Goal: Obtain resource: Download file/media

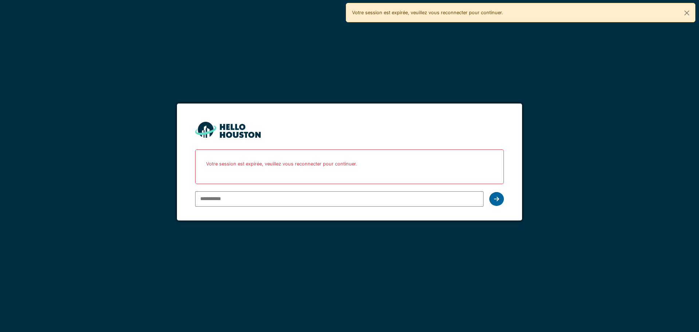
type input "**********"
click at [502, 203] on div at bounding box center [497, 199] width 15 height 14
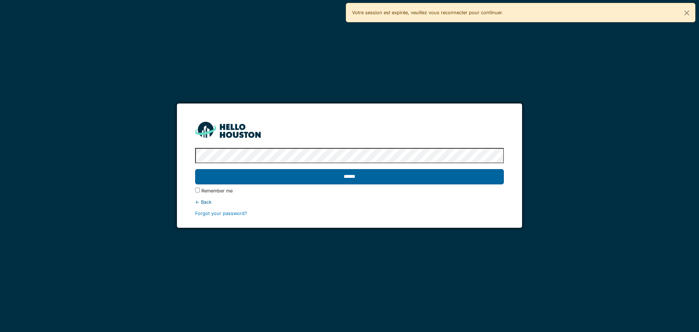
click at [366, 181] on input "******" at bounding box center [349, 176] width 309 height 15
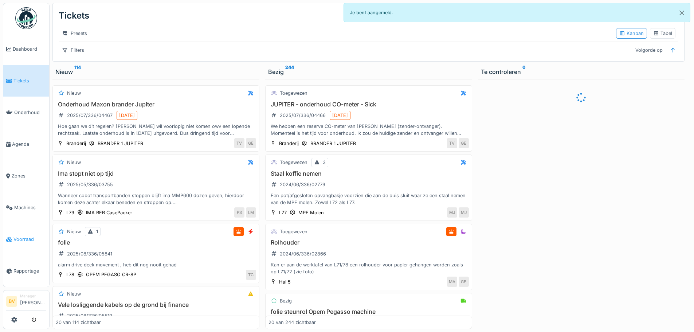
click at [21, 240] on link "Voorraad" at bounding box center [26, 239] width 46 height 32
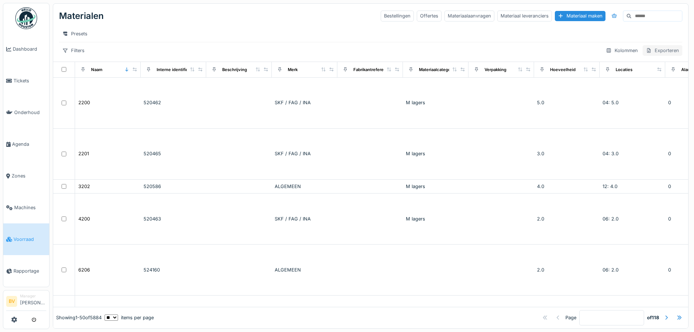
click at [655, 56] on div "Exporteren" at bounding box center [663, 50] width 40 height 11
click at [573, 85] on div "Exporteer naar Excel" at bounding box center [596, 83] width 135 height 11
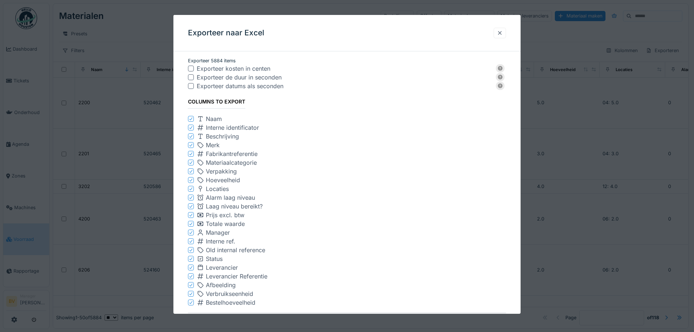
click at [499, 34] on div at bounding box center [500, 33] width 6 height 7
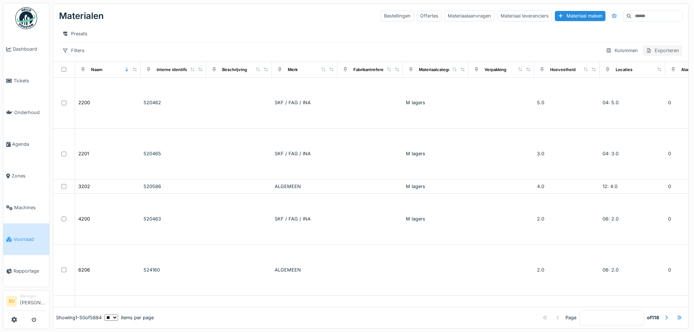
click at [659, 56] on div "Exporteren" at bounding box center [663, 50] width 40 height 11
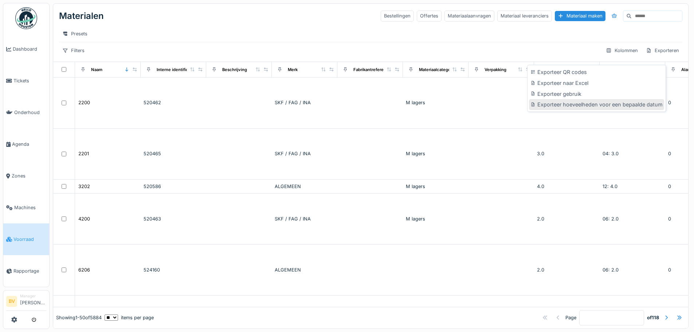
click at [648, 103] on div "Exporteer hoeveelheden voor een bepaalde datum" at bounding box center [596, 104] width 135 height 11
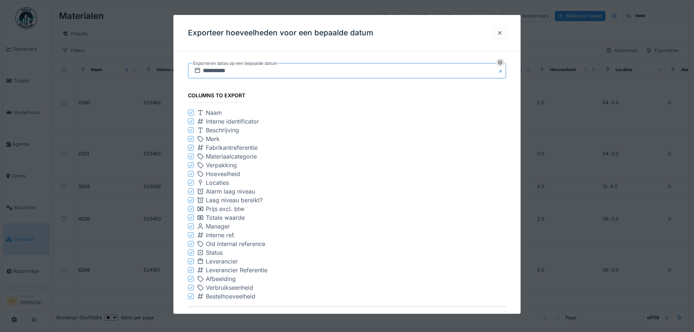
click at [209, 68] on input "**********" at bounding box center [347, 70] width 318 height 15
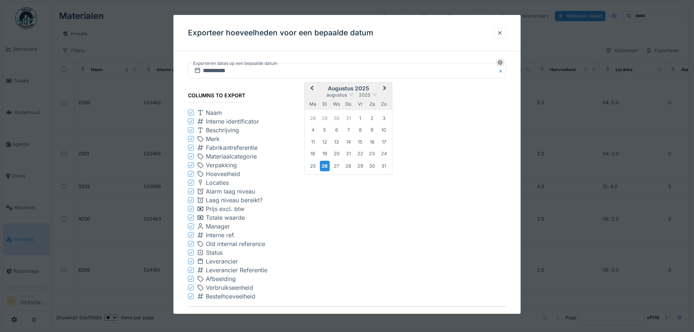
click at [312, 90] on button "Previous Month" at bounding box center [311, 89] width 12 height 12
click at [313, 177] on div "30" at bounding box center [313, 177] width 10 height 10
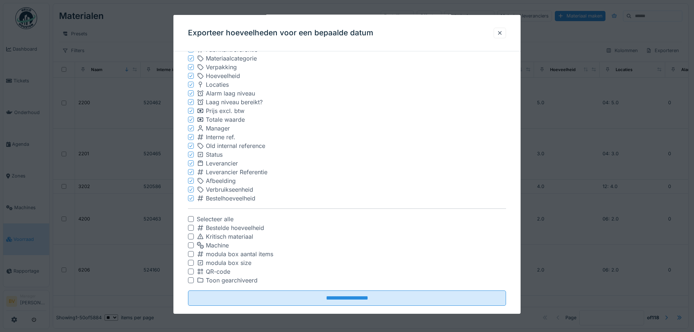
scroll to position [109, 0]
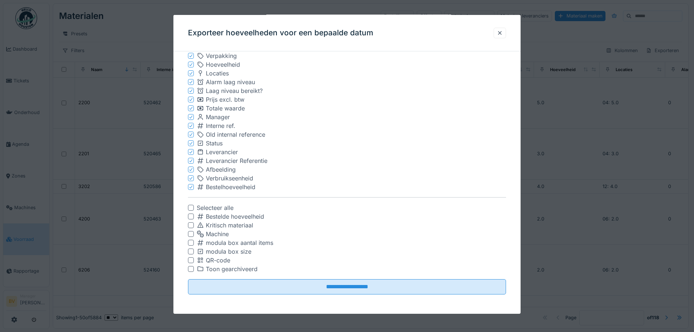
click at [190, 208] on div at bounding box center [191, 208] width 6 height 6
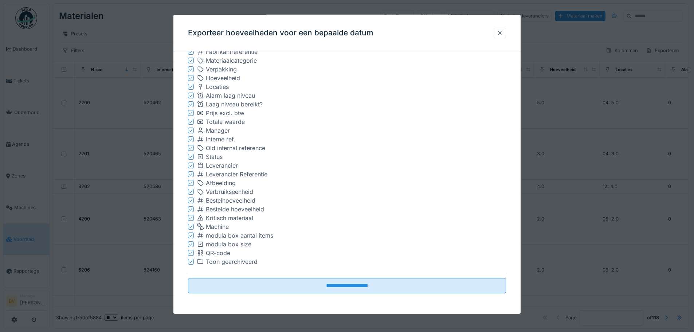
scroll to position [96, 0]
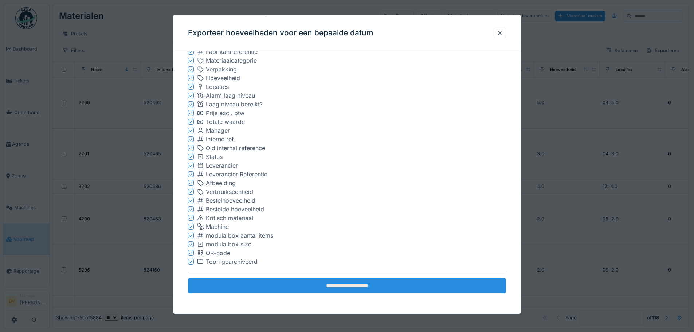
click at [325, 284] on input "**********" at bounding box center [347, 285] width 318 height 15
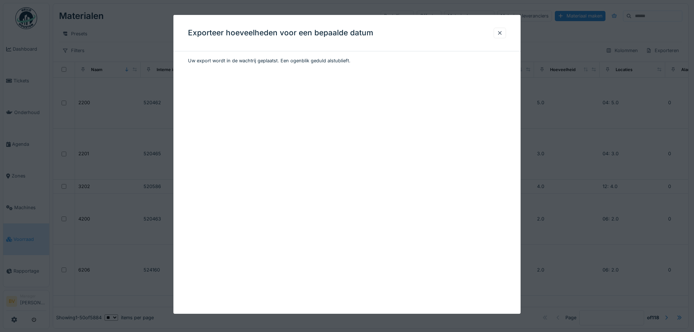
scroll to position [0, 0]
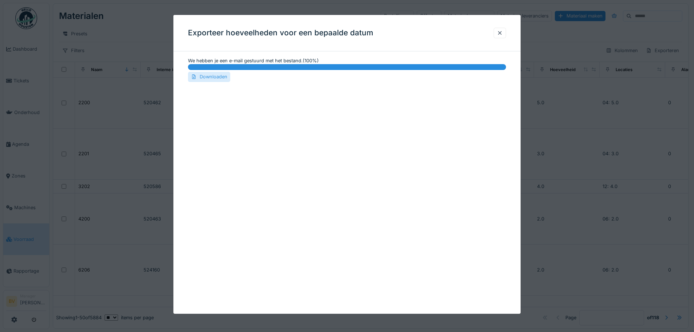
click at [207, 78] on div "Downloaden" at bounding box center [209, 77] width 42 height 10
click at [209, 77] on div "Downloaden" at bounding box center [209, 77] width 42 height 10
click at [500, 31] on div at bounding box center [500, 33] width 6 height 7
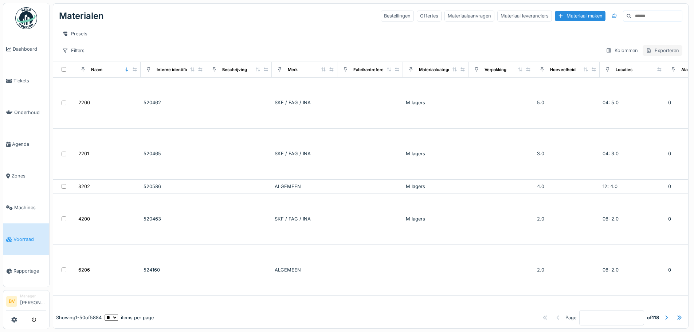
click at [650, 56] on div "Exporteren" at bounding box center [663, 50] width 40 height 11
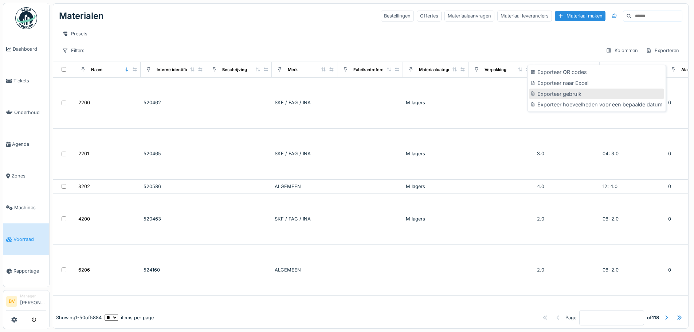
click at [547, 93] on div "Exporteer gebruik" at bounding box center [596, 94] width 135 height 11
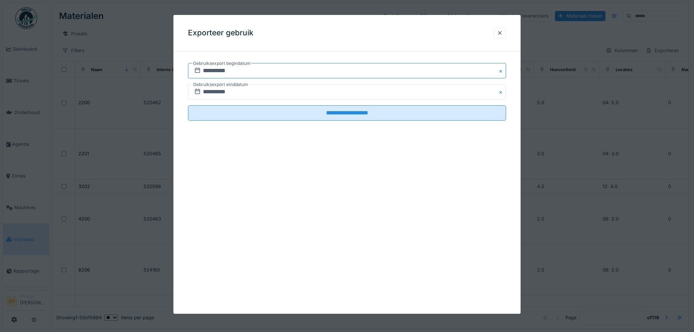
click at [276, 70] on input "**********" at bounding box center [347, 70] width 318 height 15
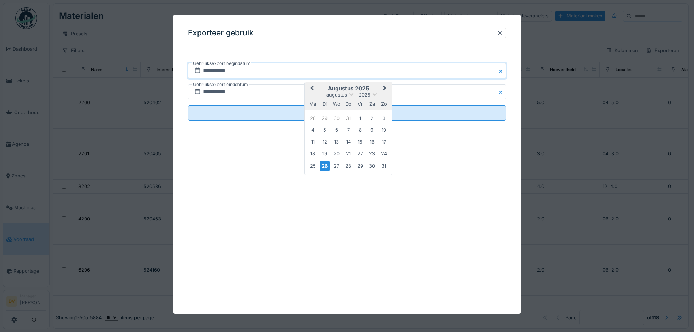
click at [310, 89] on button "Previous Month" at bounding box center [311, 89] width 12 height 12
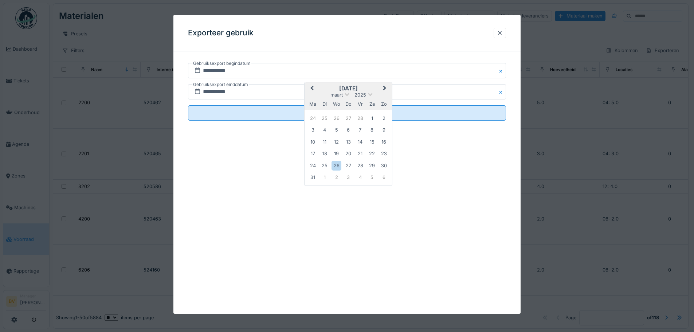
click at [310, 89] on button "Previous Month" at bounding box center [311, 89] width 12 height 12
click at [315, 88] on button "Previous Month" at bounding box center [311, 89] width 12 height 12
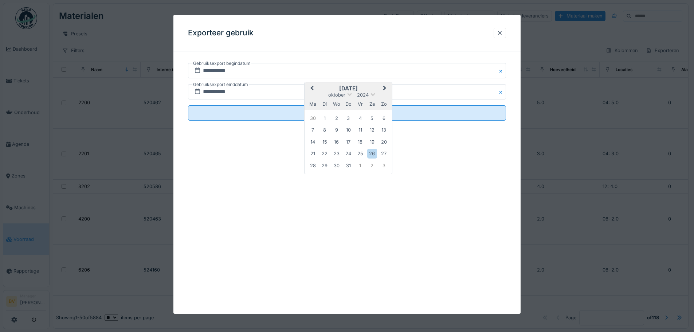
click at [315, 88] on button "Previous Month" at bounding box center [311, 89] width 12 height 12
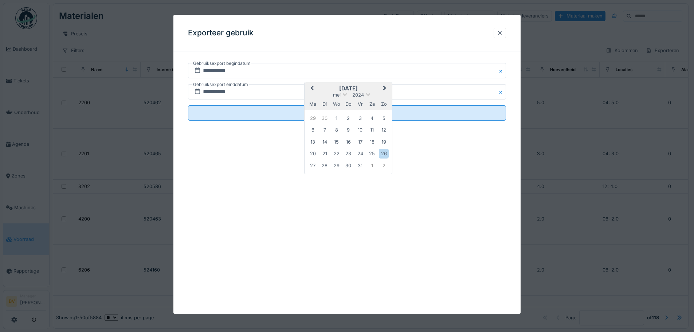
click at [315, 88] on button "Previous Month" at bounding box center [311, 89] width 12 height 12
click at [311, 119] on div "1" at bounding box center [313, 118] width 10 height 10
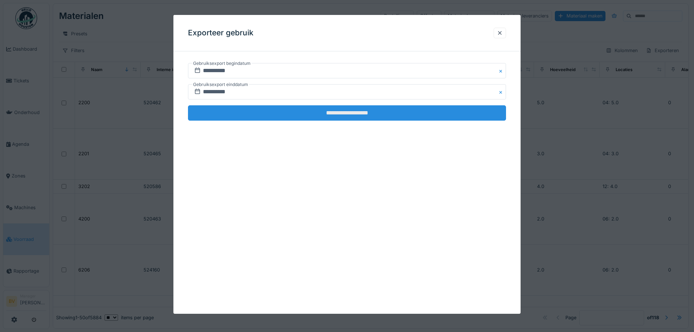
click at [343, 111] on input "**********" at bounding box center [347, 112] width 318 height 15
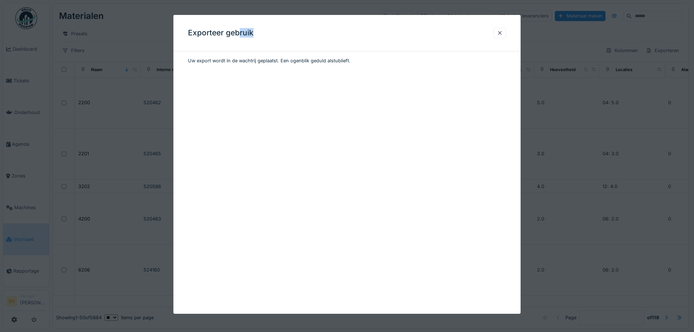
drag, startPoint x: 306, startPoint y: 27, endPoint x: 237, endPoint y: 48, distance: 72.4
click at [238, 48] on div "Exporteer gebruik" at bounding box center [346, 33] width 347 height 36
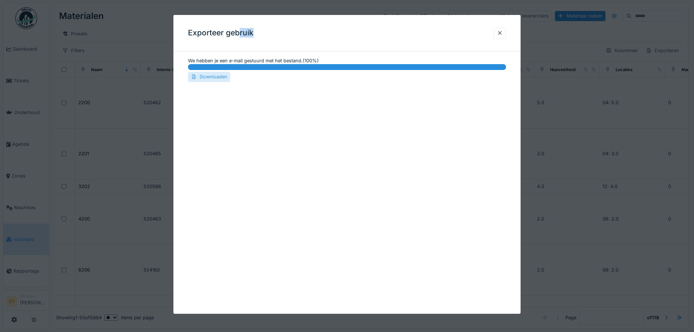
click at [207, 77] on div "Downloaden" at bounding box center [209, 77] width 42 height 10
click at [503, 32] on div at bounding box center [500, 33] width 6 height 7
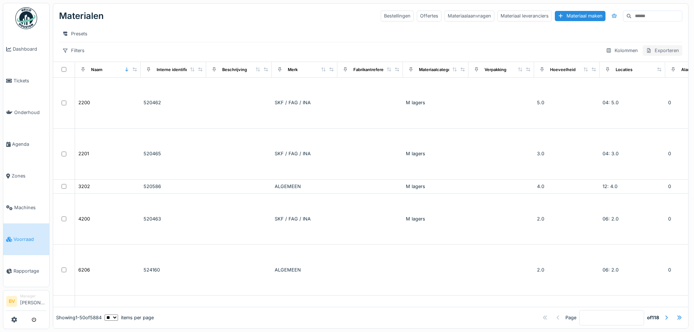
click at [659, 55] on div "Exporteren" at bounding box center [663, 50] width 40 height 11
click at [590, 83] on div "Exporteer naar Excel" at bounding box center [596, 83] width 135 height 11
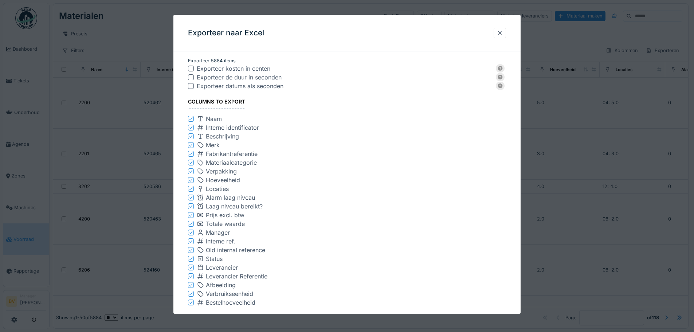
click at [190, 206] on icon at bounding box center [191, 206] width 4 height 4
click at [190, 224] on icon at bounding box center [191, 224] width 4 height 4
click at [189, 224] on icon at bounding box center [191, 224] width 4 height 4
click at [189, 250] on icon at bounding box center [191, 250] width 4 height 4
click at [192, 250] on icon at bounding box center [191, 250] width 4 height 4
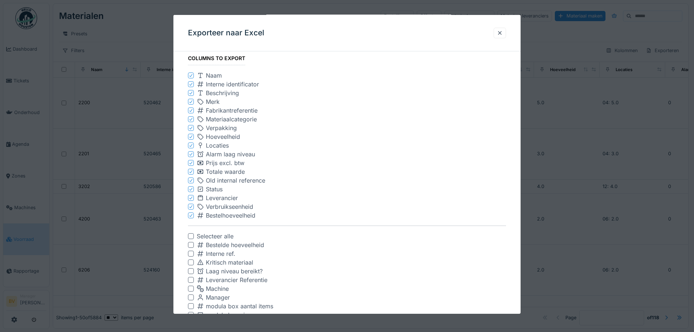
scroll to position [108, 0]
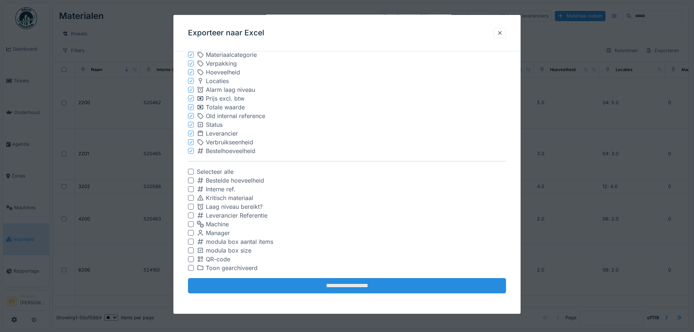
click at [354, 289] on input "**********" at bounding box center [347, 285] width 318 height 15
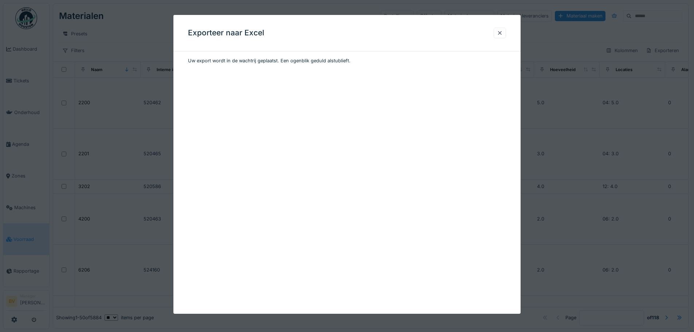
scroll to position [0, 0]
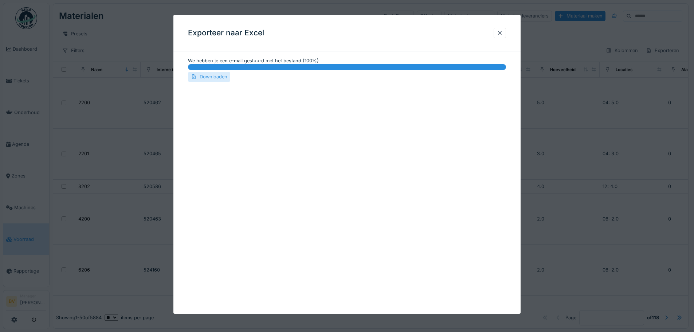
click at [223, 77] on div "Downloaden" at bounding box center [209, 77] width 42 height 10
click at [502, 33] on div at bounding box center [500, 33] width 6 height 7
